Goal: Find contact information: Find contact information

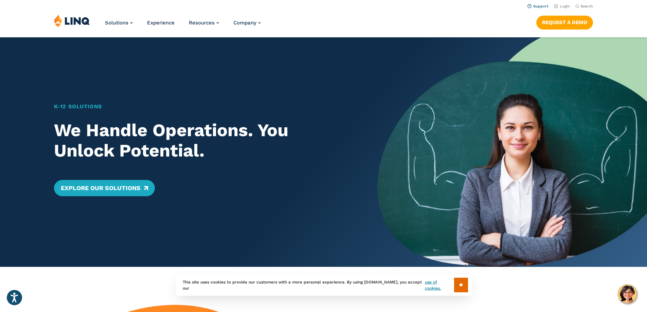
click at [535, 6] on link "Support" at bounding box center [537, 6] width 21 height 4
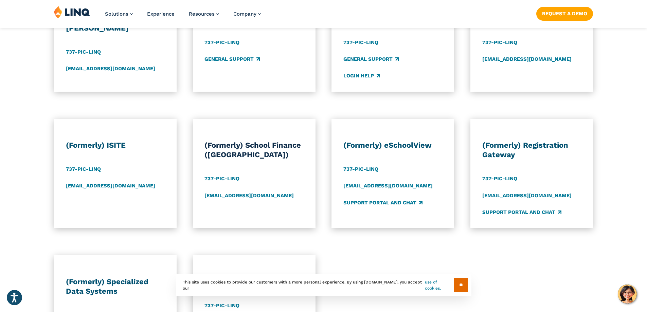
scroll to position [543, 0]
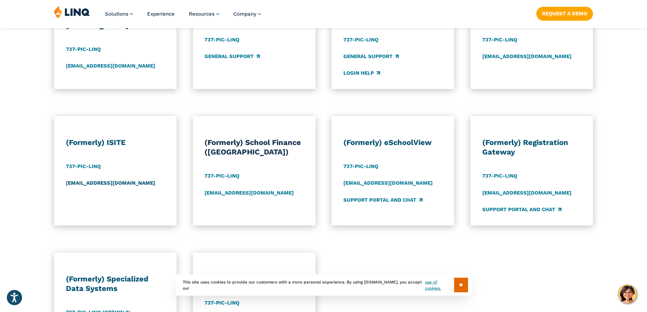
click at [89, 182] on link "[EMAIL_ADDRESS][DOMAIN_NAME]" at bounding box center [110, 183] width 89 height 7
click at [125, 178] on div "(Formerly) ISITE 737-PIC-[GEOGRAPHIC_DATA] [EMAIL_ADDRESS][DOMAIN_NAME]" at bounding box center [115, 175] width 99 height 75
click at [123, 183] on link "[EMAIL_ADDRESS][DOMAIN_NAME]" at bounding box center [110, 183] width 89 height 7
click at [92, 184] on link "[EMAIL_ADDRESS][DOMAIN_NAME]" at bounding box center [110, 183] width 89 height 7
click at [81, 182] on link "[EMAIL_ADDRESS][DOMAIN_NAME]" at bounding box center [110, 183] width 89 height 7
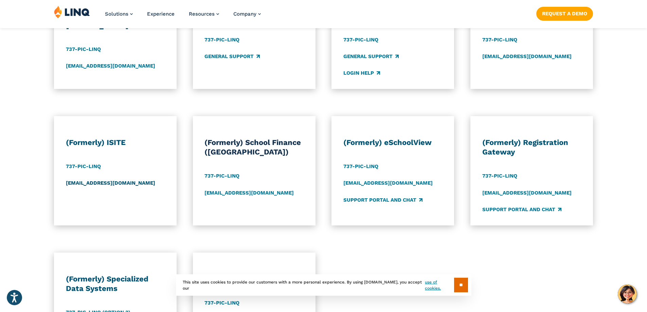
click at [81, 182] on link "[EMAIL_ADDRESS][DOMAIN_NAME]" at bounding box center [110, 183] width 89 height 7
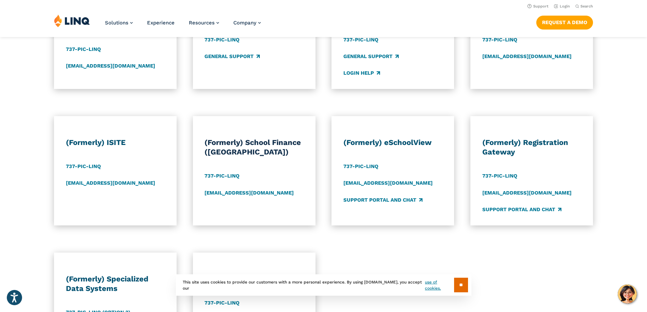
click at [49, 248] on div "Product Support Find all your product support information below. Our friendly t…" at bounding box center [323, 71] width 647 height 712
click at [66, 181] on link "[EMAIL_ADDRESS][DOMAIN_NAME]" at bounding box center [110, 183] width 89 height 7
